Goal: Task Accomplishment & Management: Use online tool/utility

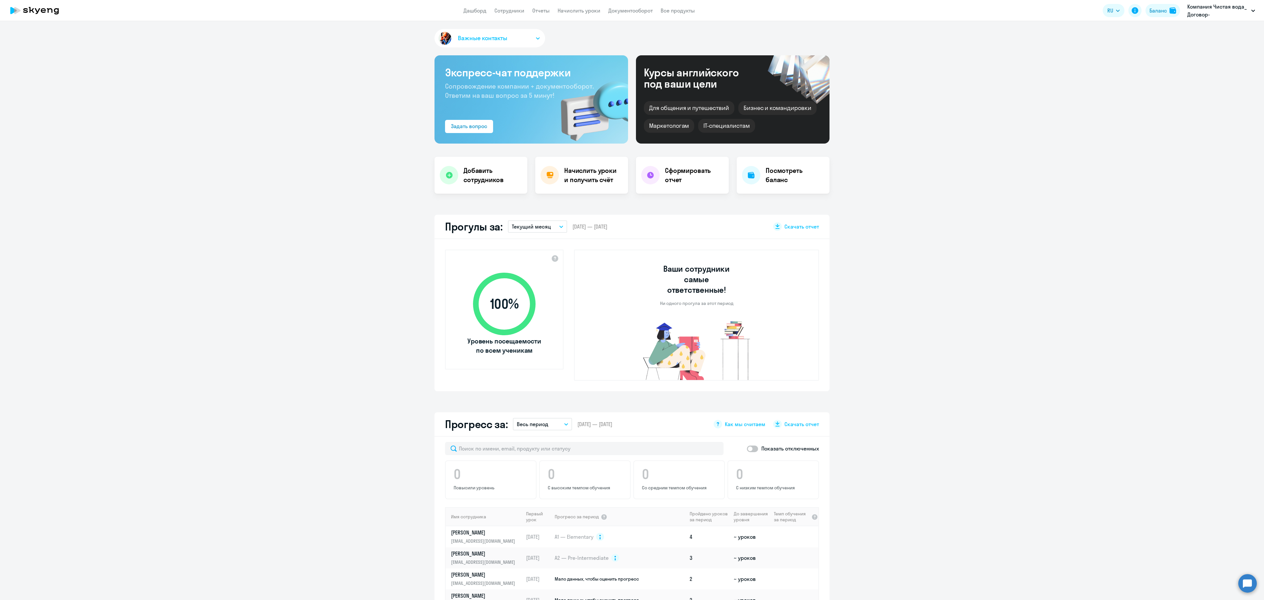
select select "30"
click at [1220, 9] on p "Компания Чистая вода_ Договор-предоплата_2025 года, КОМПАНИЯ ЧИСТАЯ ВОДА, ООО" at bounding box center [1217, 11] width 61 height 16
drag, startPoint x: 1113, startPoint y: 28, endPoint x: 1113, endPoint y: 64, distance: 35.5
click at [1113, 64] on ul "Компания Чистая вода_ Договор-предоплата_2025 года, КОМПАНИЯ ЧИСТАЯ ВОДА, ООО З…" at bounding box center [1148, 47] width 222 height 52
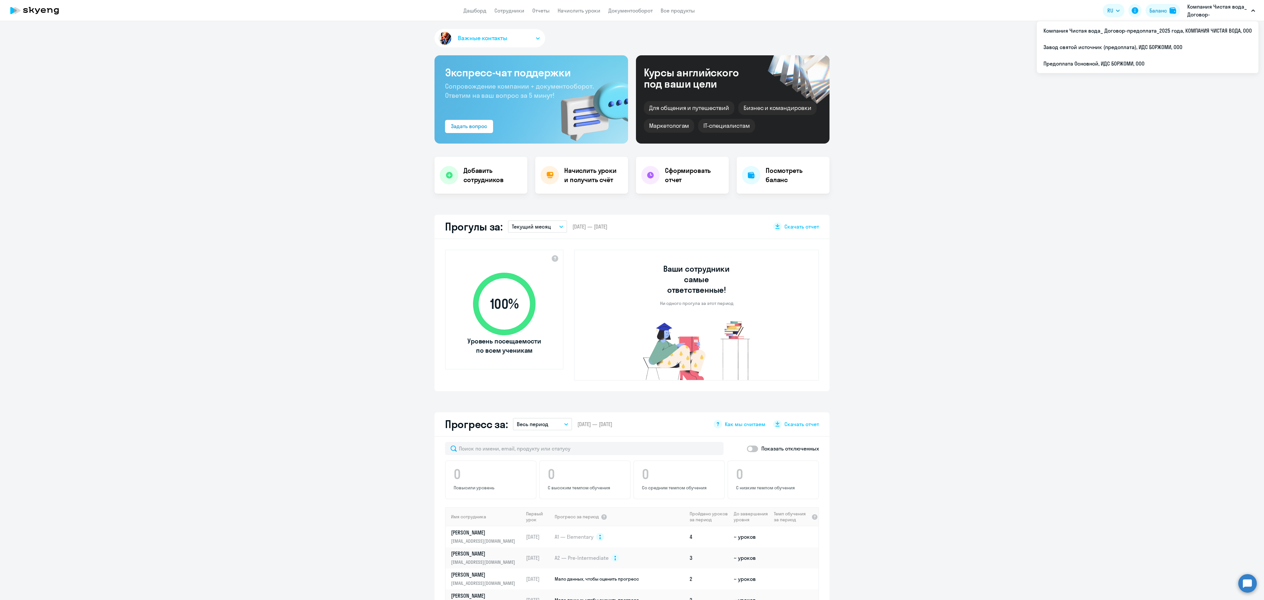
click at [1197, 18] on app-header "Дашборд Сотрудники Отчеты Начислить уроки Документооборот Все продукты Дашборд …" at bounding box center [632, 10] width 1264 height 21
click at [1205, 15] on p "Компания Чистая вода_ Договор-предоплата_2025 года, КОМПАНИЯ ЧИСТАЯ ВОДА, ООО" at bounding box center [1217, 11] width 61 height 16
click at [1205, 14] on p "Компания Чистая вода_ Договор-предоплата_2025 года, КОМПАНИЯ ЧИСТАЯ ВОДА, ООО" at bounding box center [1217, 11] width 61 height 16
click at [1103, 65] on li "Предоплата Основной, ИДС БОРЖОМИ, ООО" at bounding box center [1148, 63] width 222 height 16
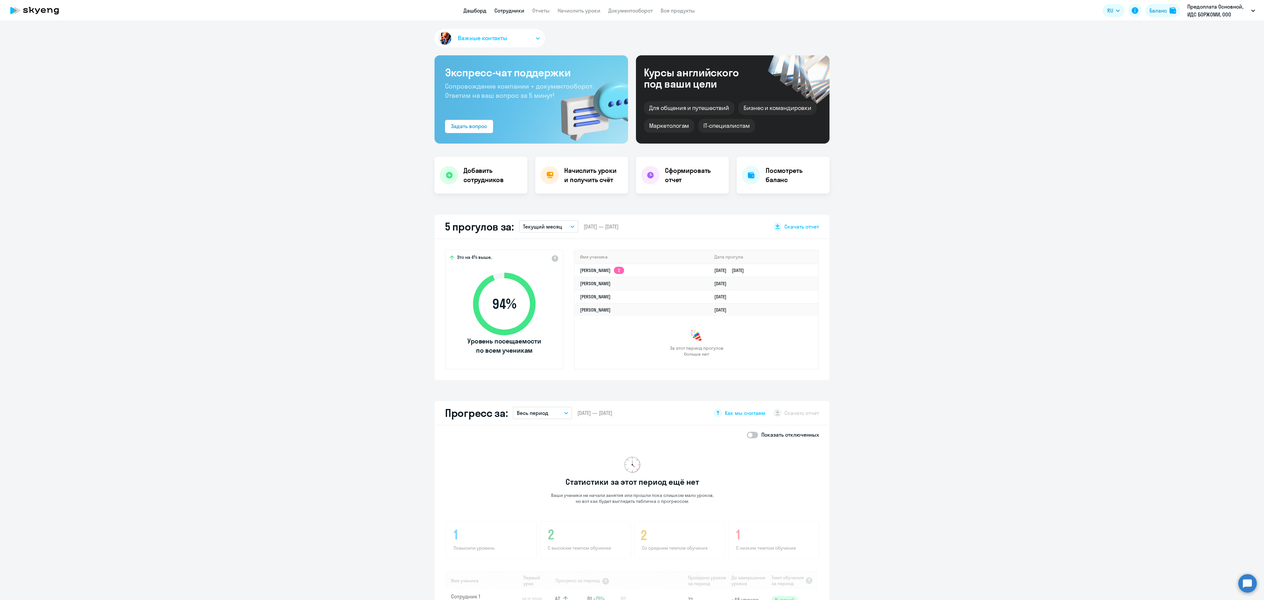
click at [506, 10] on link "Сотрудники" at bounding box center [509, 10] width 30 height 7
select select "30"
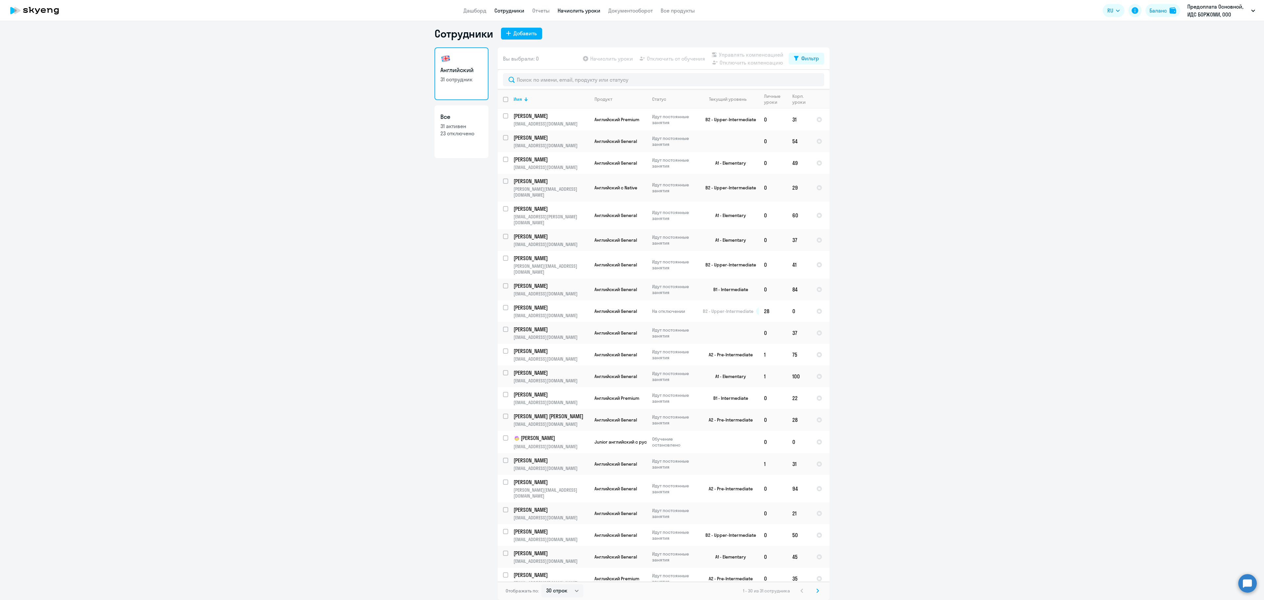
click at [591, 9] on link "Начислить уроки" at bounding box center [579, 10] width 43 height 7
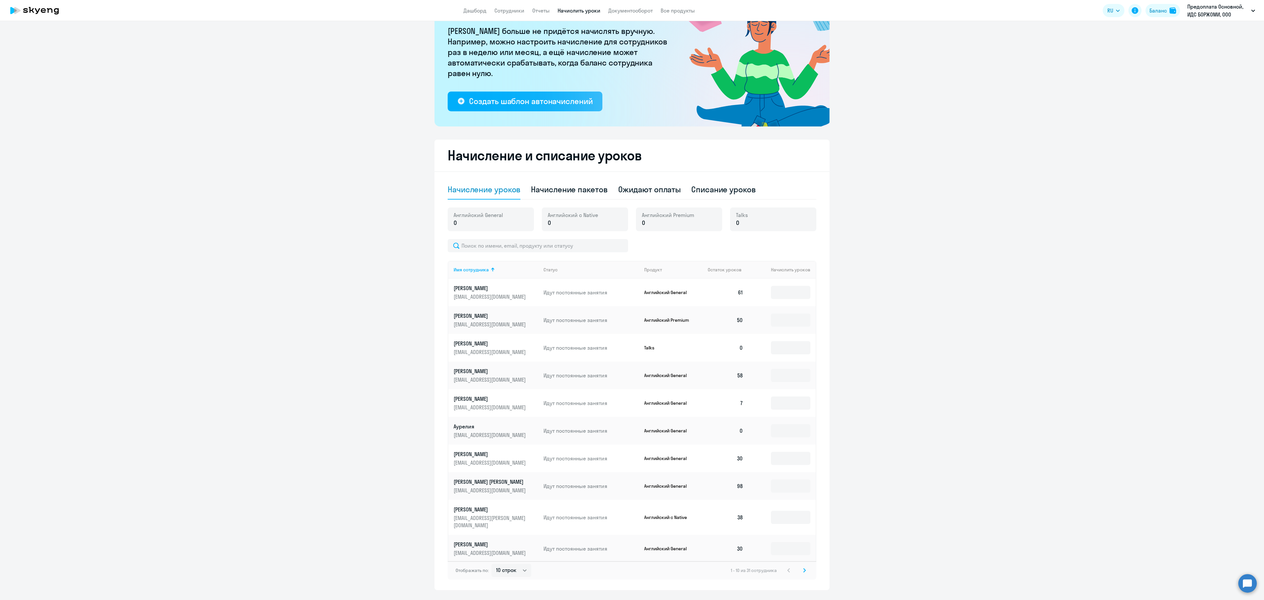
scroll to position [68, 0]
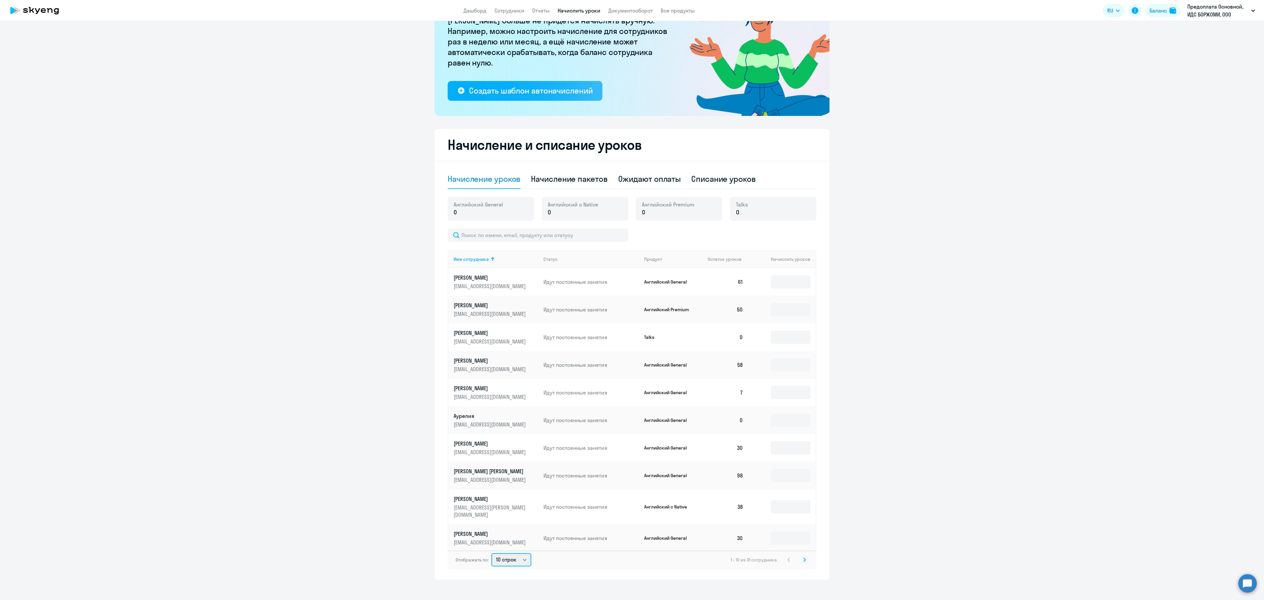
click at [519, 553] on select "10 строк 30 строк 50 строк" at bounding box center [511, 559] width 40 height 13
select select "50"
click at [491, 553] on select "10 строк 30 строк 50 строк" at bounding box center [511, 559] width 40 height 13
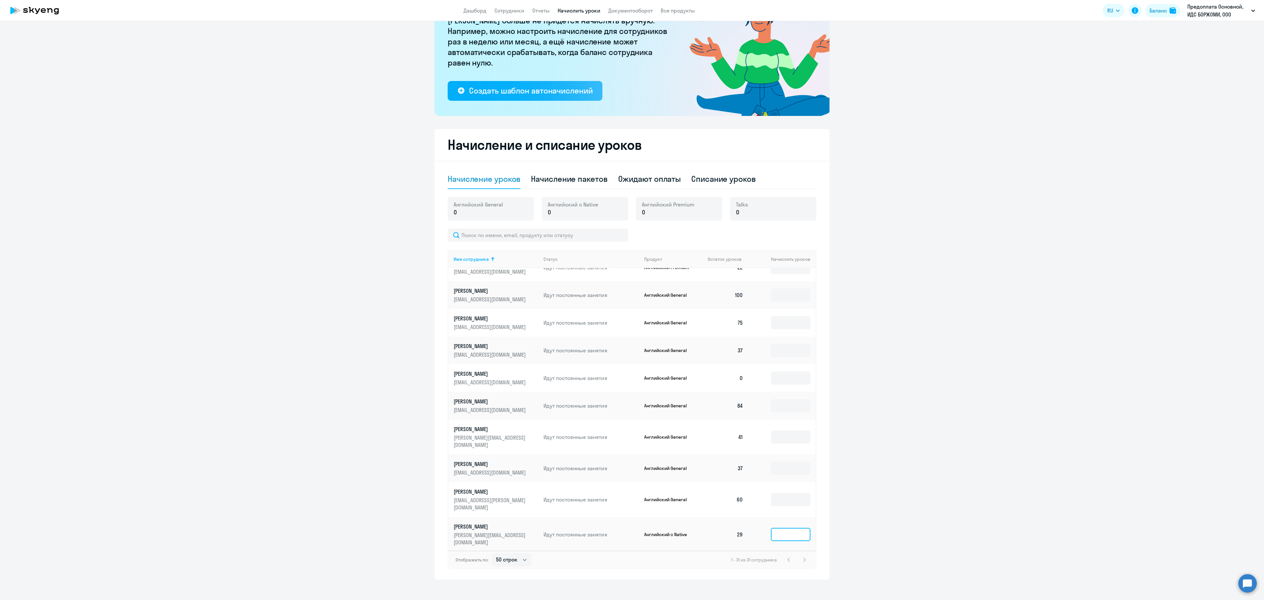
click at [785, 528] on input at bounding box center [790, 534] width 39 height 13
click at [566, 181] on div "Начисление пакетов" at bounding box center [569, 178] width 76 height 11
select select "10"
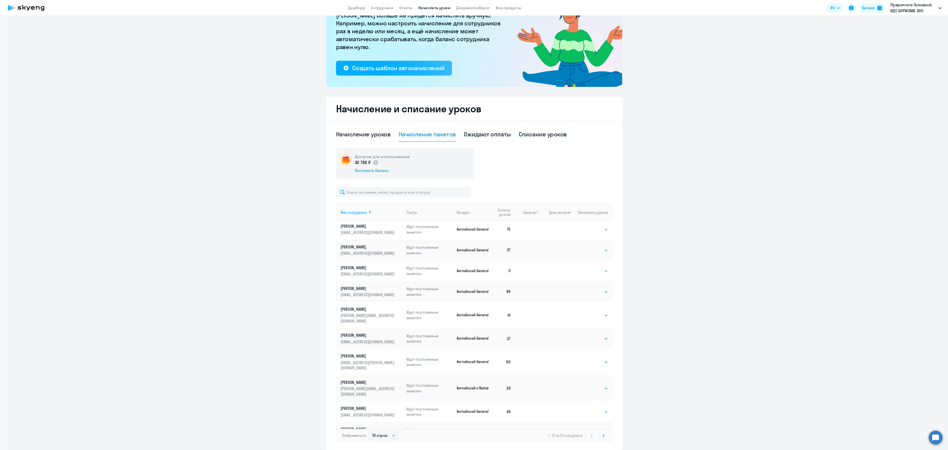
scroll to position [592, 0]
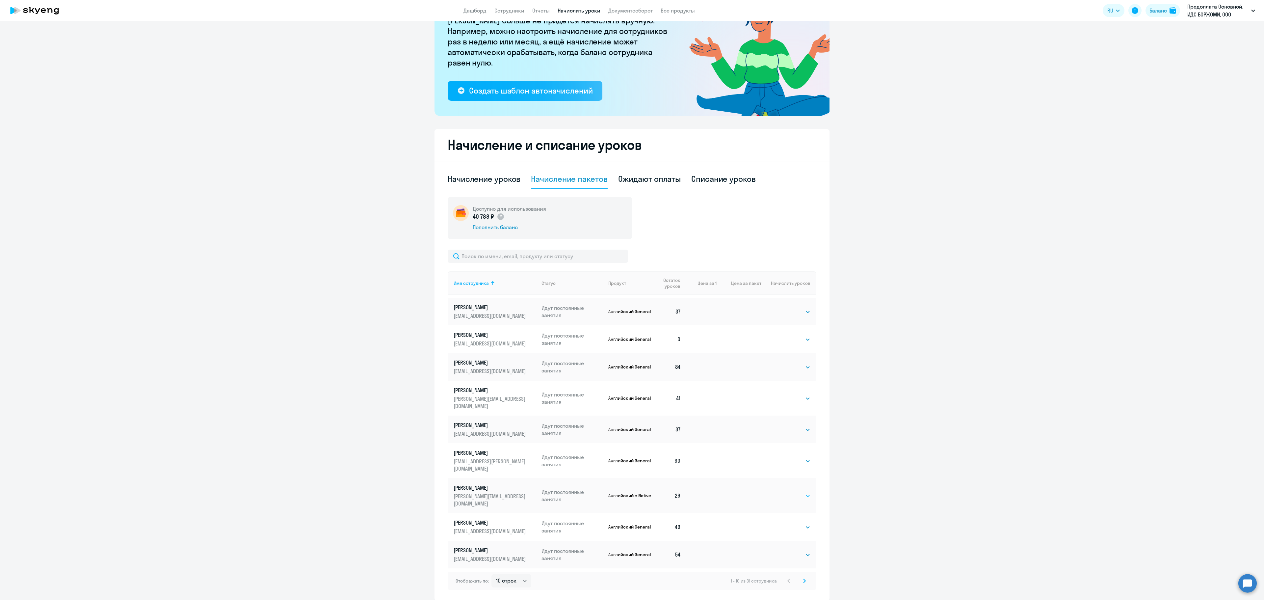
click at [793, 492] on select "Выбрать 4 8 16 32 64 128" at bounding box center [796, 496] width 27 height 8
click at [783, 492] on select "Выбрать 4 8 16 32 64 128" at bounding box center [796, 496] width 27 height 8
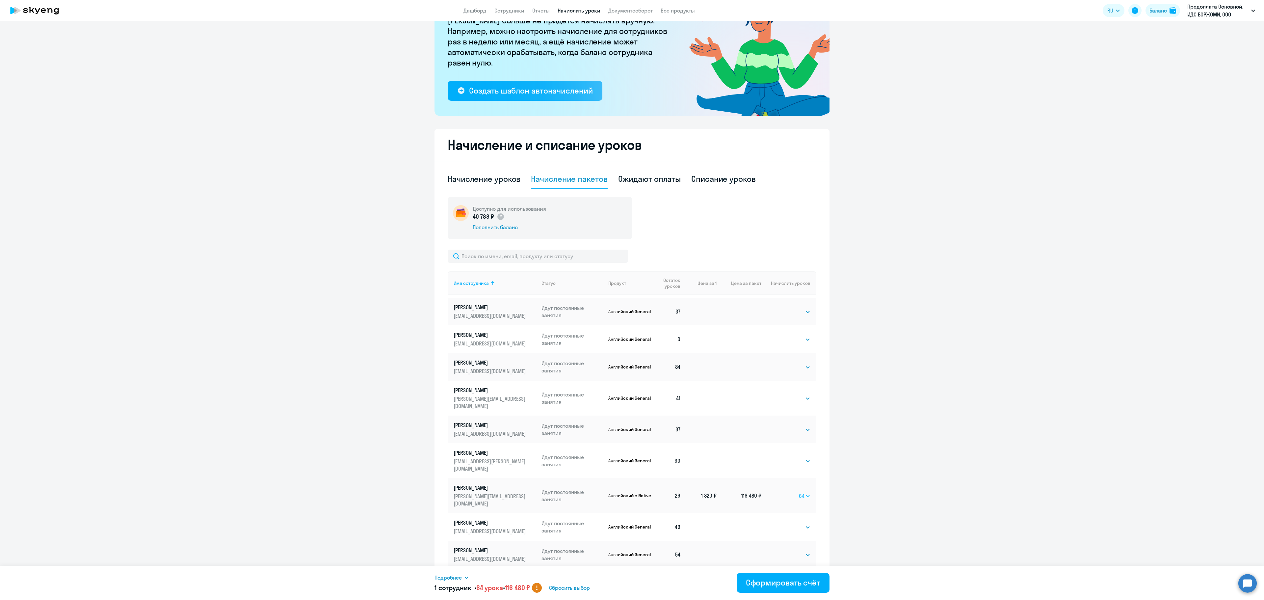
click at [799, 492] on select "Выбрать 4 8 16 32 64 128" at bounding box center [805, 496] width 12 height 8
click at [802, 492] on select "Выбрать 4 8 16 32 64 128" at bounding box center [806, 496] width 9 height 8
select select "64"
click at [802, 492] on select "Выбрать 4 8 16 32 64 128" at bounding box center [806, 496] width 9 height 8
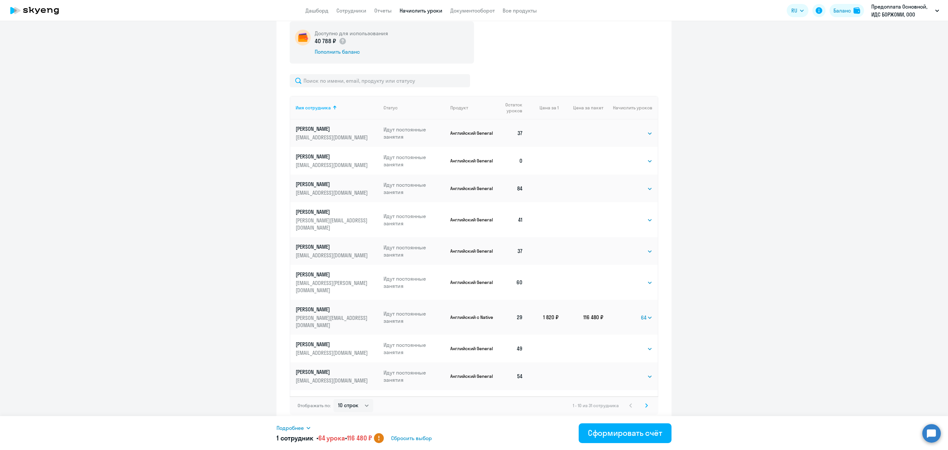
scroll to position [245, 0]
drag, startPoint x: 445, startPoint y: 284, endPoint x: 481, endPoint y: 297, distance: 38.4
click at [481, 298] on td "Английский с Native" at bounding box center [470, 315] width 50 height 35
copy p "Английский с Native"
